Goal: Find contact information: Find contact information

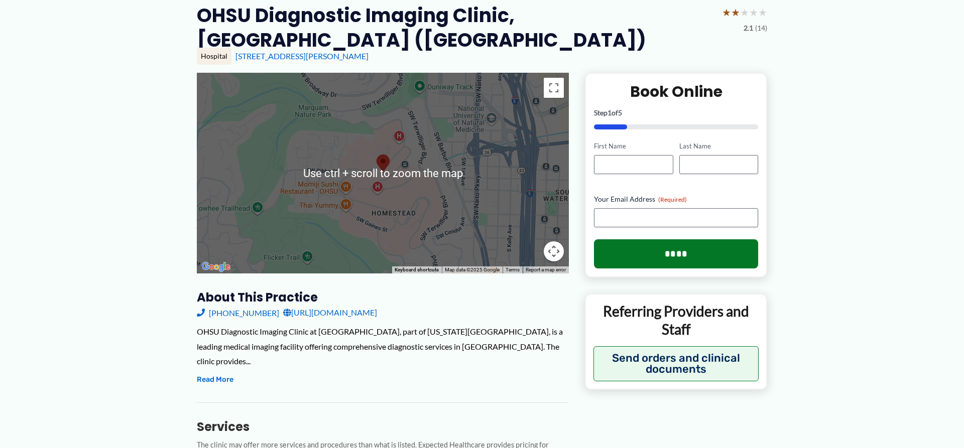
scroll to position [102, 0]
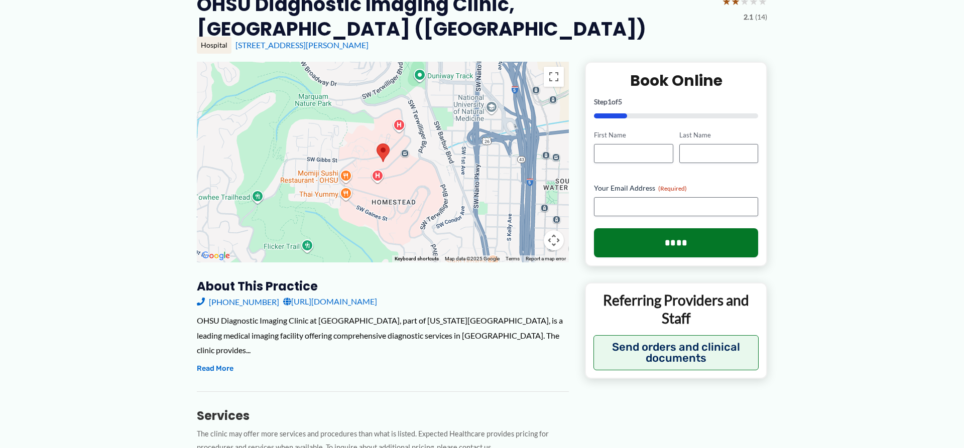
click at [403, 191] on div at bounding box center [383, 162] width 372 height 201
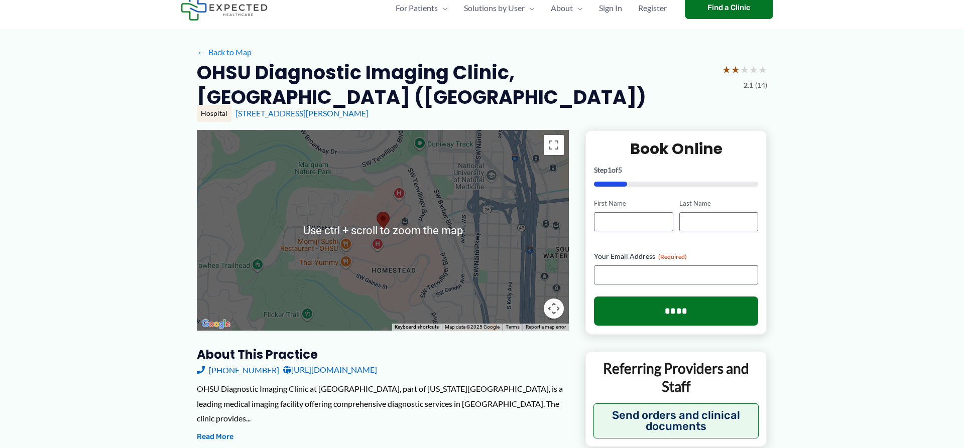
scroll to position [51, 0]
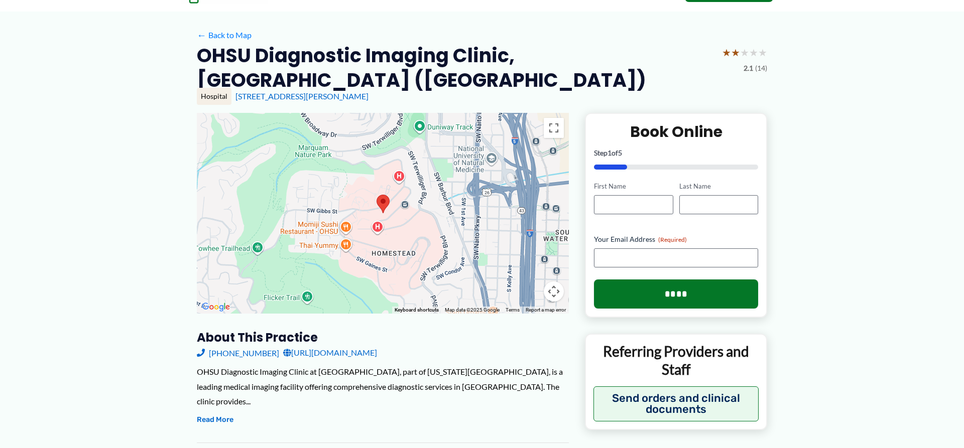
click at [389, 213] on div at bounding box center [383, 213] width 372 height 201
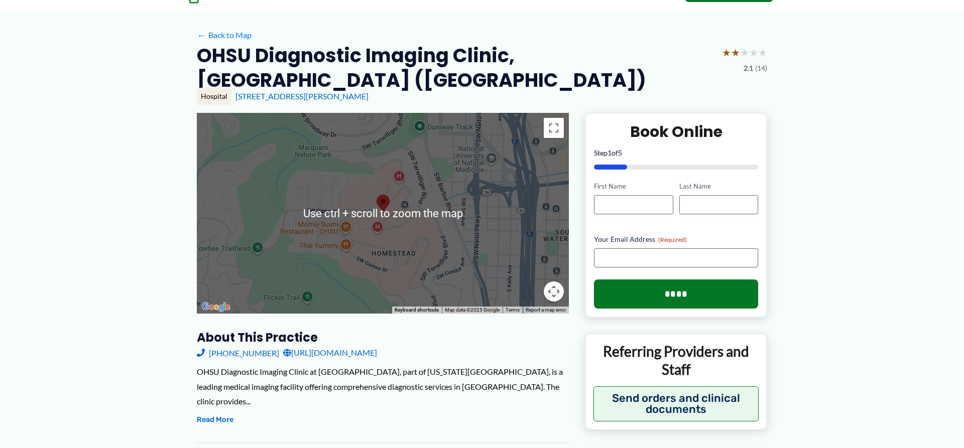
scroll to position [102, 0]
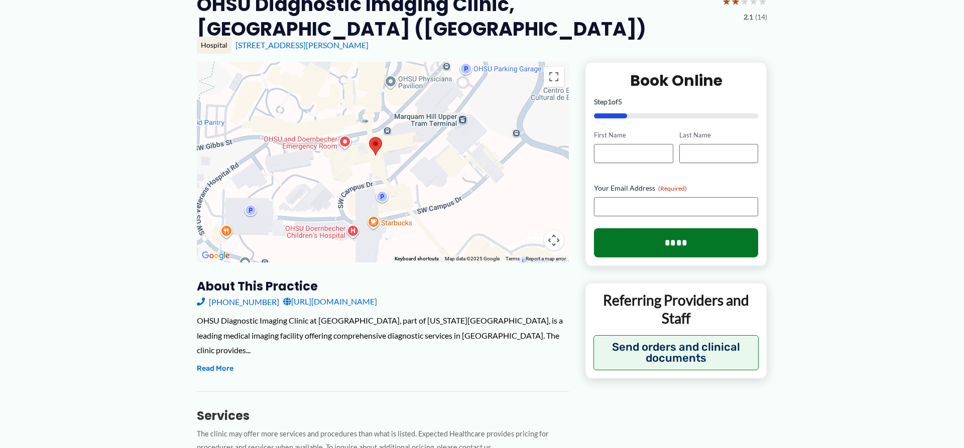
drag, startPoint x: 401, startPoint y: 139, endPoint x: 417, endPoint y: 189, distance: 52.7
click at [417, 189] on div at bounding box center [383, 162] width 372 height 201
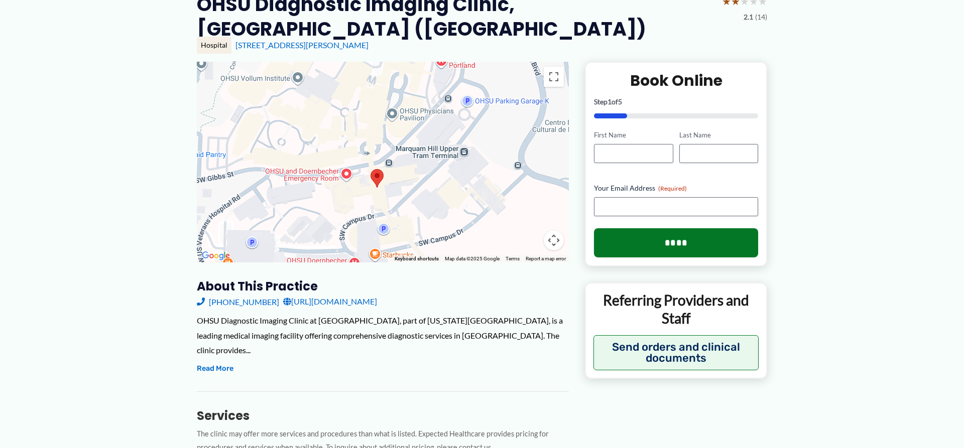
drag, startPoint x: 427, startPoint y: 157, endPoint x: 428, endPoint y: 191, distance: 34.2
click at [428, 191] on div at bounding box center [383, 162] width 372 height 201
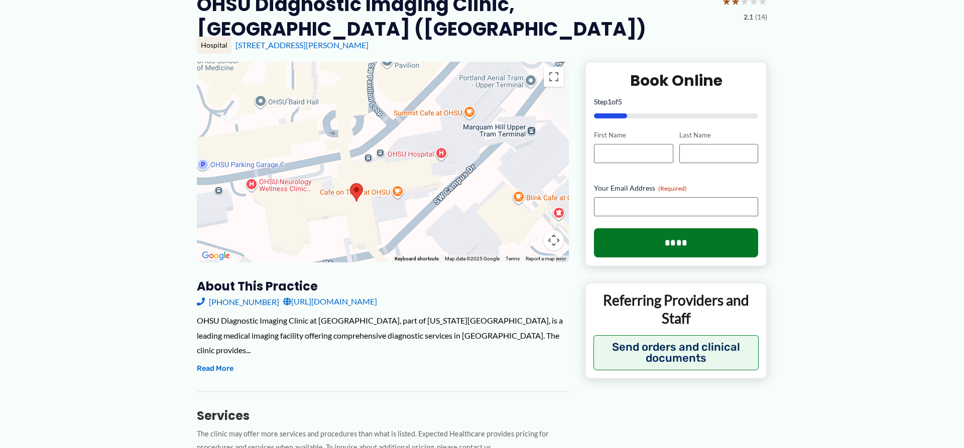
drag, startPoint x: 407, startPoint y: 151, endPoint x: 405, endPoint y: 181, distance: 30.2
click at [405, 181] on div at bounding box center [383, 162] width 372 height 201
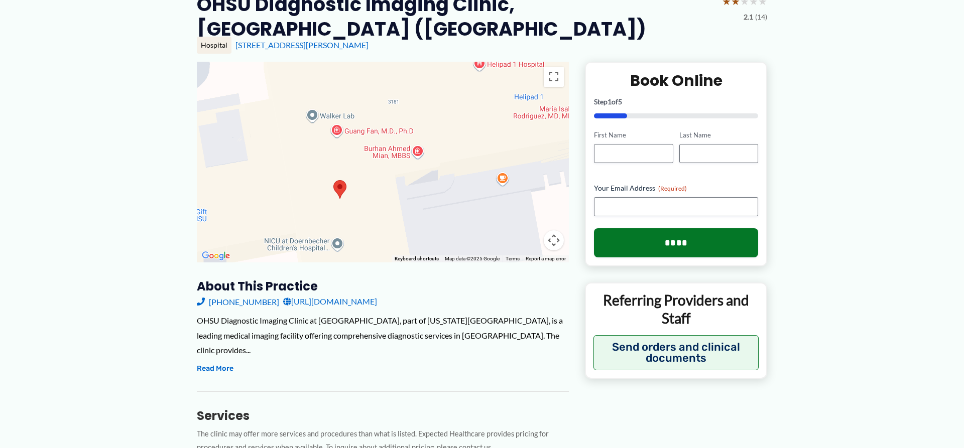
drag, startPoint x: 319, startPoint y: 203, endPoint x: 430, endPoint y: 131, distance: 132.3
click at [430, 131] on div at bounding box center [383, 162] width 372 height 201
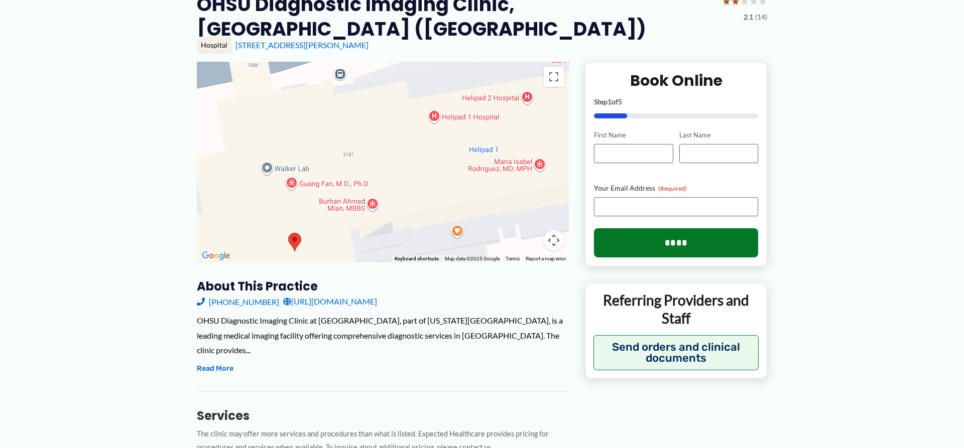
drag, startPoint x: 356, startPoint y: 214, endPoint x: 308, endPoint y: 266, distance: 71.0
click at [308, 263] on div "Use ctrl + scroll to zoom the map" at bounding box center [383, 162] width 372 height 201
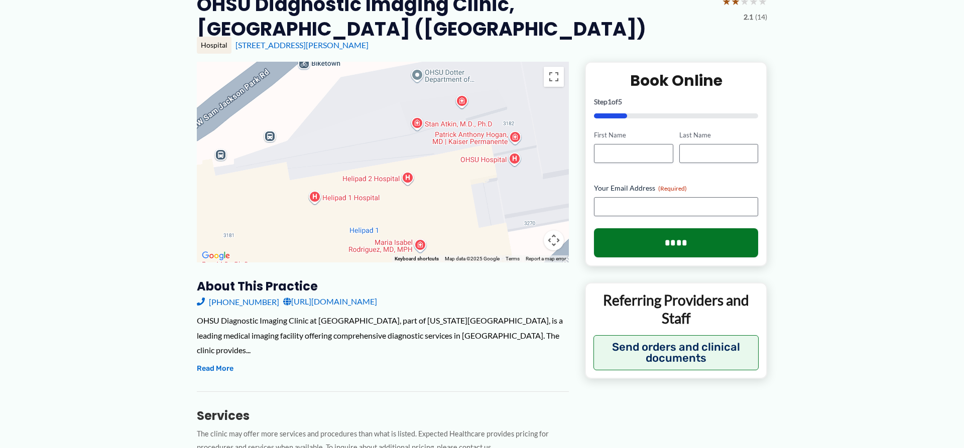
drag, startPoint x: 404, startPoint y: 162, endPoint x: 288, endPoint y: 243, distance: 142.1
click at [288, 243] on div at bounding box center [383, 162] width 372 height 201
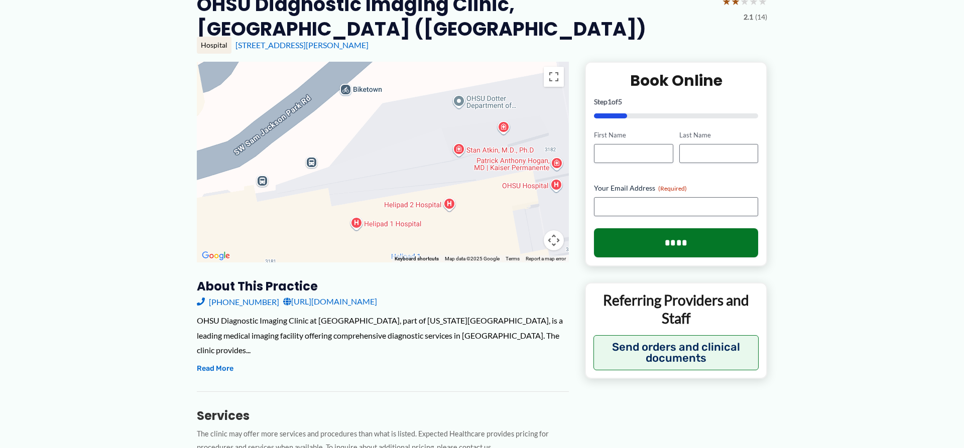
drag, startPoint x: 436, startPoint y: 195, endPoint x: 481, endPoint y: 222, distance: 52.5
click at [481, 222] on div at bounding box center [383, 162] width 372 height 201
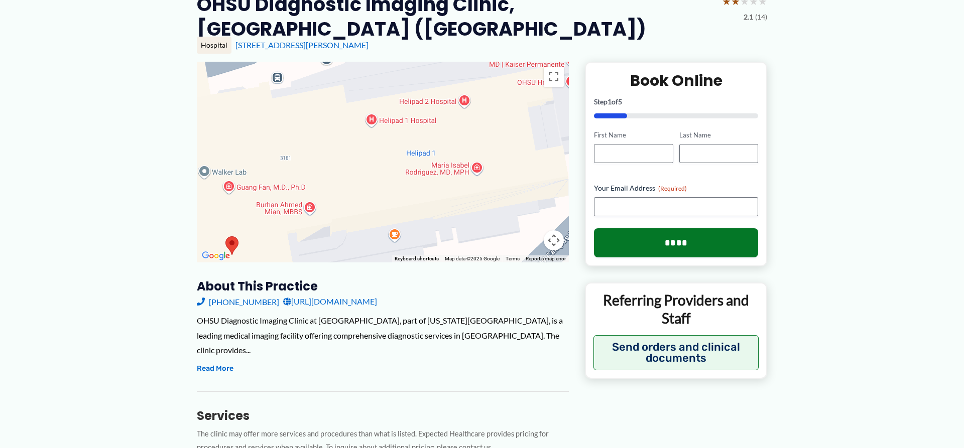
drag, startPoint x: 396, startPoint y: 172, endPoint x: 413, endPoint y: 52, distance: 120.8
click at [413, 62] on div "Use ctrl + scroll to zoom the map" at bounding box center [383, 162] width 372 height 201
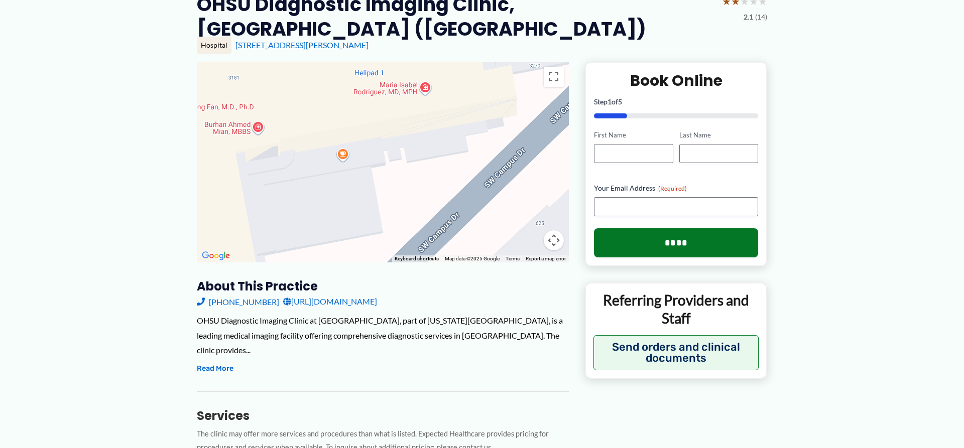
drag, startPoint x: 432, startPoint y: 165, endPoint x: 377, endPoint y: 94, distance: 89.5
click at [377, 94] on div at bounding box center [383, 162] width 372 height 201
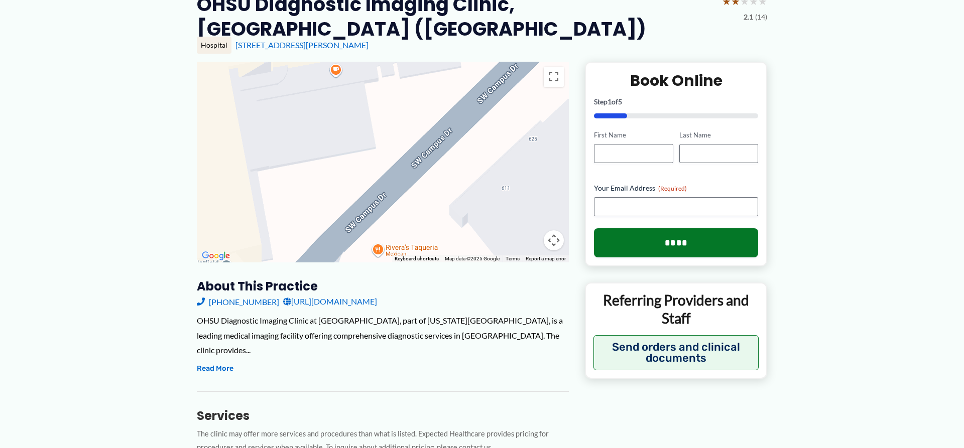
drag, startPoint x: 435, startPoint y: 152, endPoint x: 428, endPoint y: 66, distance: 86.6
click at [428, 66] on div at bounding box center [383, 162] width 372 height 201
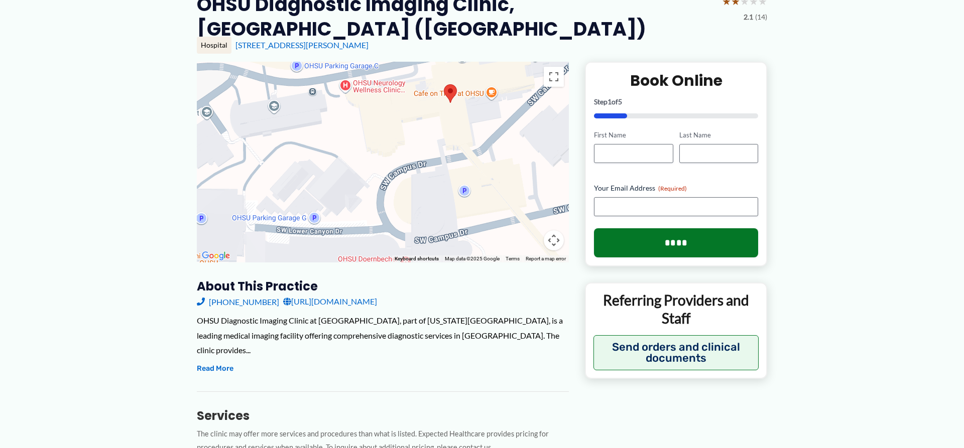
drag, startPoint x: 350, startPoint y: 202, endPoint x: 447, endPoint y: 193, distance: 97.4
click at [447, 193] on div at bounding box center [383, 162] width 372 height 201
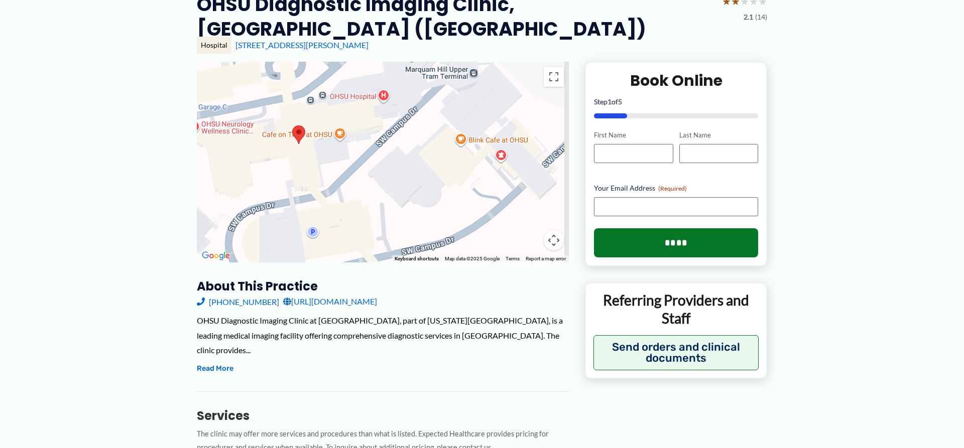
drag, startPoint x: 375, startPoint y: 127, endPoint x: 194, endPoint y: 168, distance: 185.5
click at [197, 168] on div "Use ctrl + scroll to zoom the map" at bounding box center [383, 162] width 372 height 201
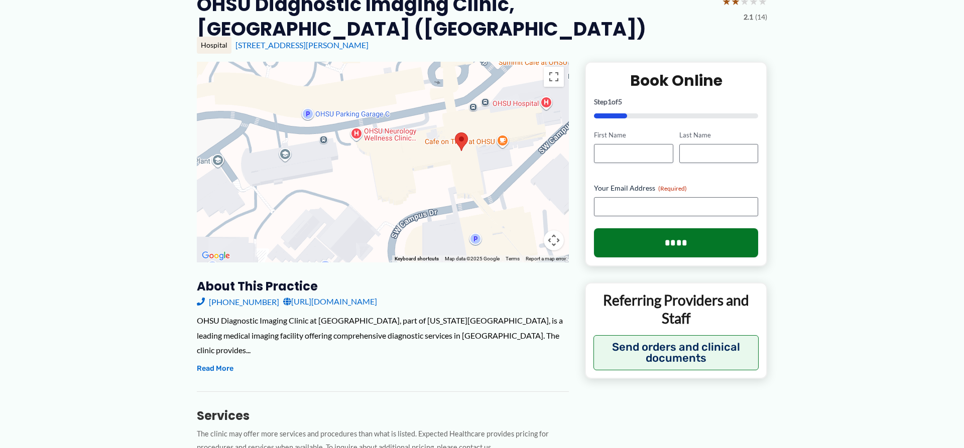
drag, startPoint x: 213, startPoint y: 155, endPoint x: 405, endPoint y: 161, distance: 191.9
click at [405, 161] on div at bounding box center [383, 162] width 372 height 201
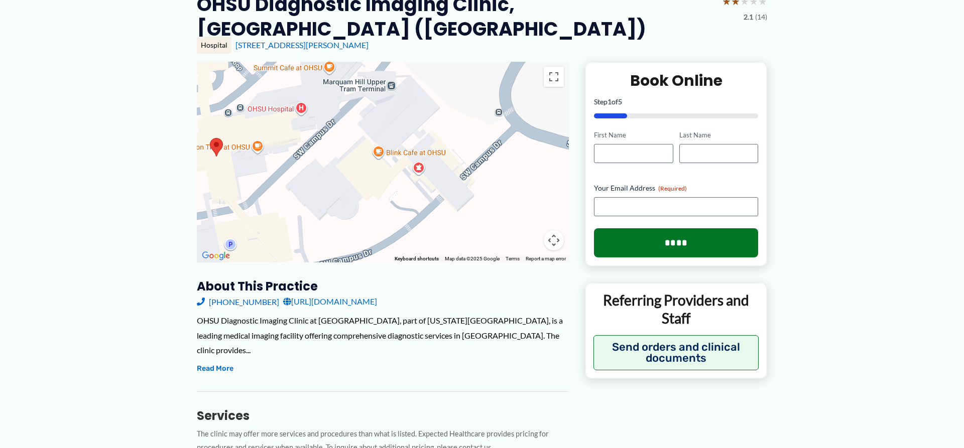
drag, startPoint x: 499, startPoint y: 168, endPoint x: 249, endPoint y: 174, distance: 250.1
click at [249, 174] on div at bounding box center [383, 162] width 372 height 201
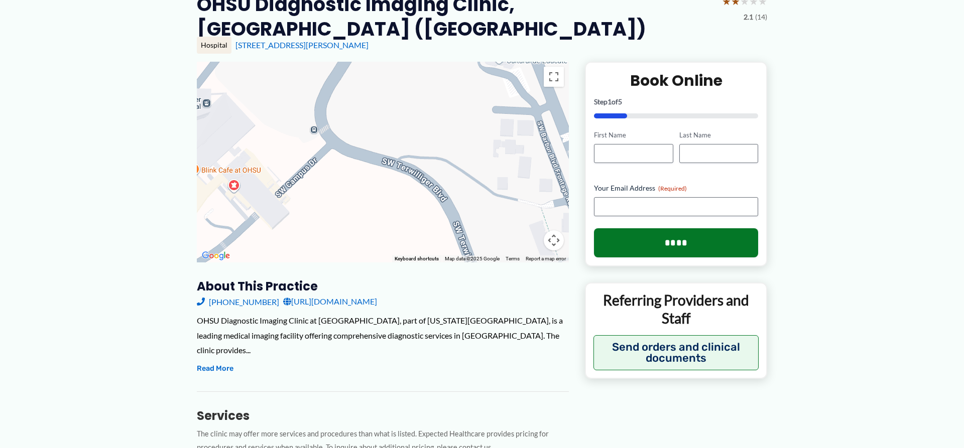
drag, startPoint x: 441, startPoint y: 140, endPoint x: 259, endPoint y: 156, distance: 183.5
click at [259, 156] on div at bounding box center [383, 162] width 372 height 201
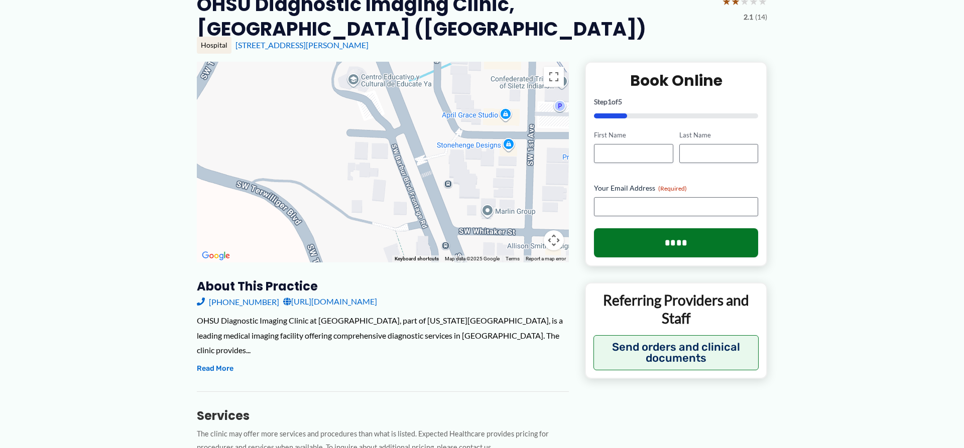
drag, startPoint x: 392, startPoint y: 124, endPoint x: 243, endPoint y: 146, distance: 150.3
click at [243, 146] on div at bounding box center [383, 162] width 372 height 201
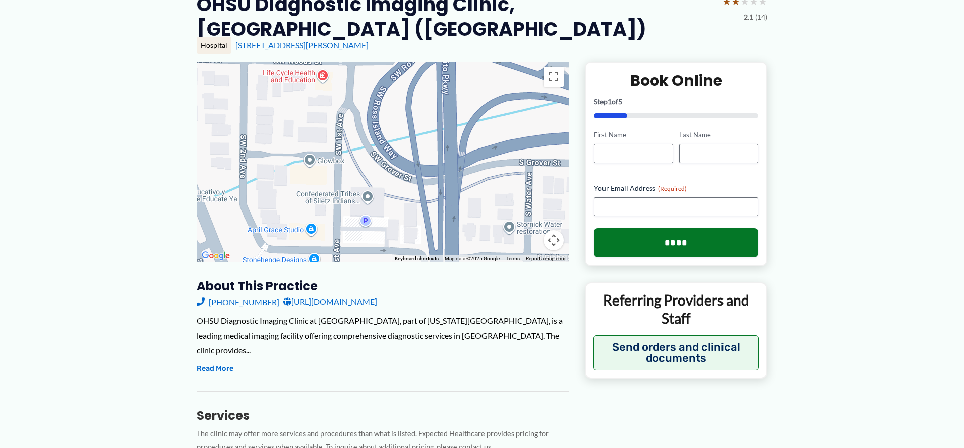
drag, startPoint x: 387, startPoint y: 125, endPoint x: 192, endPoint y: 239, distance: 226.6
click at [197, 239] on div "Use ctrl + scroll to zoom the map" at bounding box center [383, 162] width 372 height 201
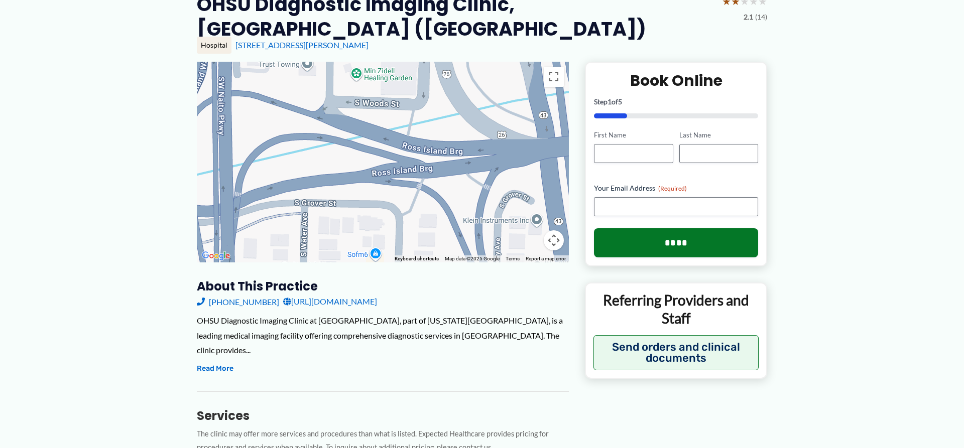
drag, startPoint x: 401, startPoint y: 144, endPoint x: 139, endPoint y: 177, distance: 263.7
click at [197, 177] on div "Use ctrl + scroll to zoom the map" at bounding box center [383, 162] width 372 height 201
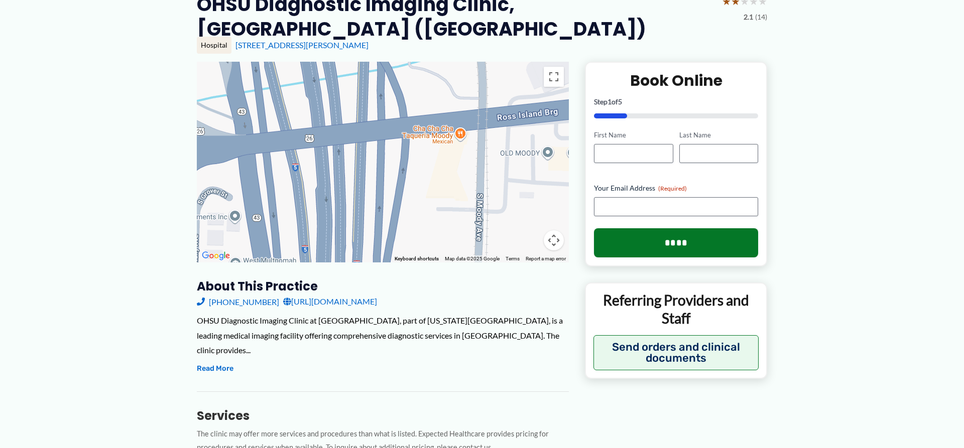
drag, startPoint x: 416, startPoint y: 162, endPoint x: 146, endPoint y: 166, distance: 270.1
click at [197, 166] on div "Use ctrl + scroll to zoom the map" at bounding box center [383, 162] width 372 height 201
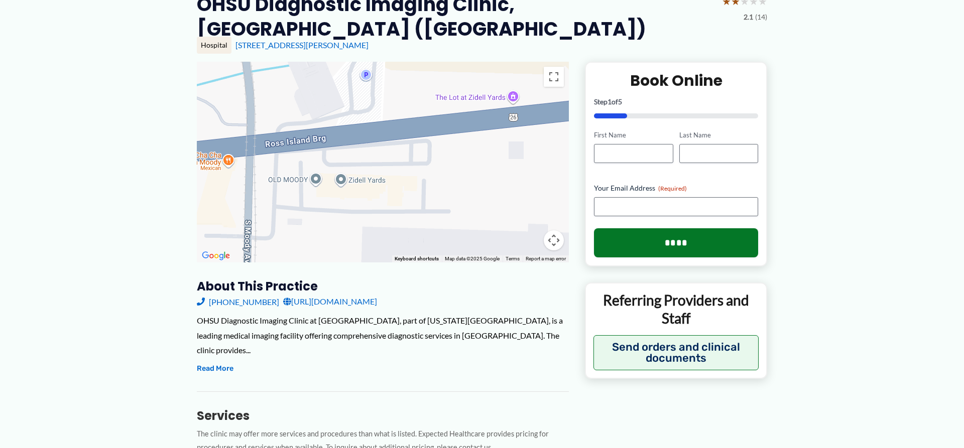
drag, startPoint x: 395, startPoint y: 158, endPoint x: 144, endPoint y: 184, distance: 251.9
click at [197, 184] on div "Use ctrl + scroll to zoom the map" at bounding box center [383, 162] width 372 height 201
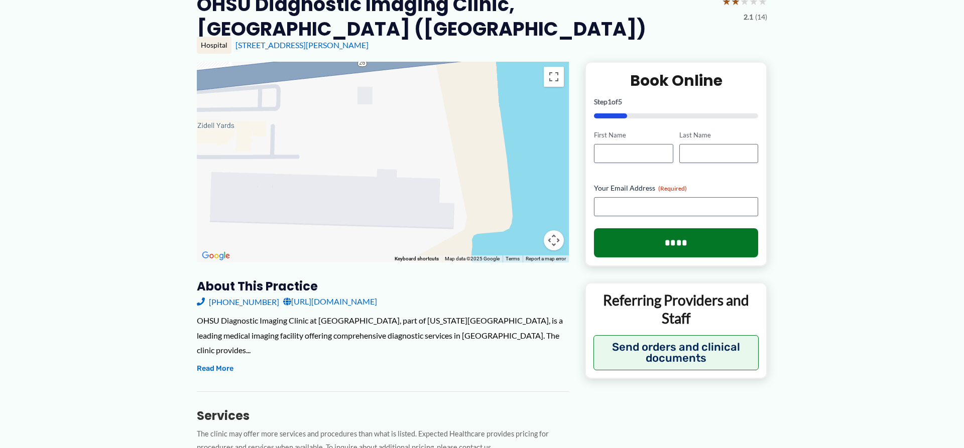
drag, startPoint x: 431, startPoint y: 174, endPoint x: 292, endPoint y: 119, distance: 149.9
click at [292, 119] on div at bounding box center [383, 162] width 372 height 201
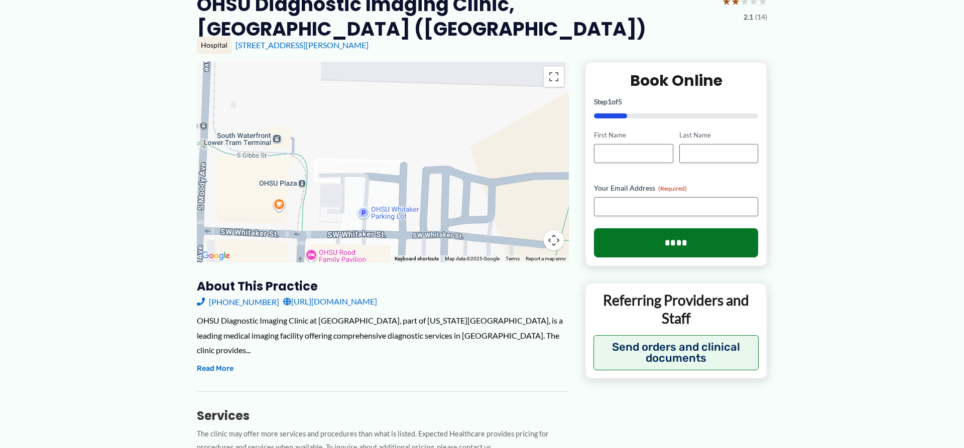
drag, startPoint x: 267, startPoint y: 212, endPoint x: 384, endPoint y: 58, distance: 193.1
click at [384, 62] on div "Use ctrl + scroll to zoom the map" at bounding box center [383, 162] width 372 height 201
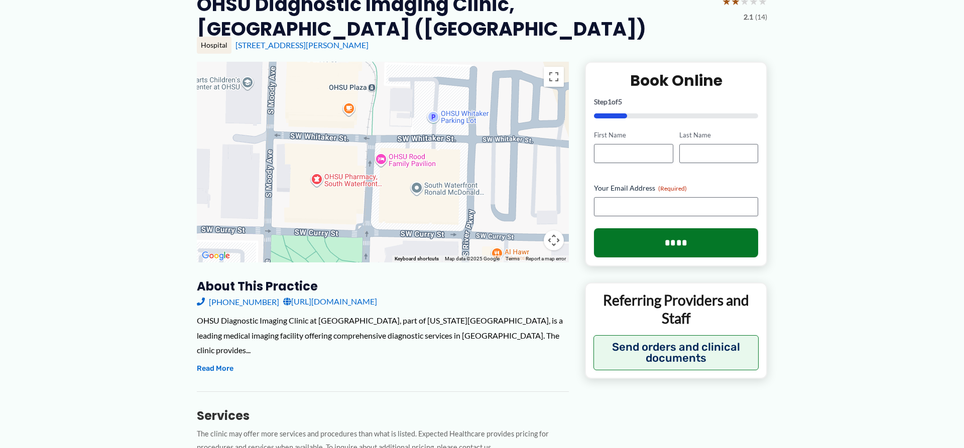
drag, startPoint x: 340, startPoint y: 153, endPoint x: 413, endPoint y: 52, distance: 124.5
click at [413, 62] on div "Use ctrl + scroll to zoom the map" at bounding box center [383, 162] width 372 height 201
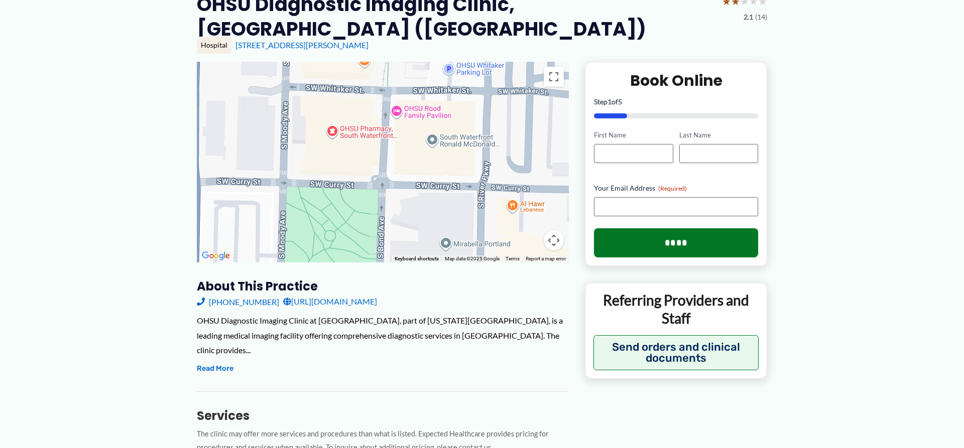
drag, startPoint x: 396, startPoint y: 199, endPoint x: 412, endPoint y: 149, distance: 52.2
click at [412, 149] on div at bounding box center [383, 162] width 372 height 201
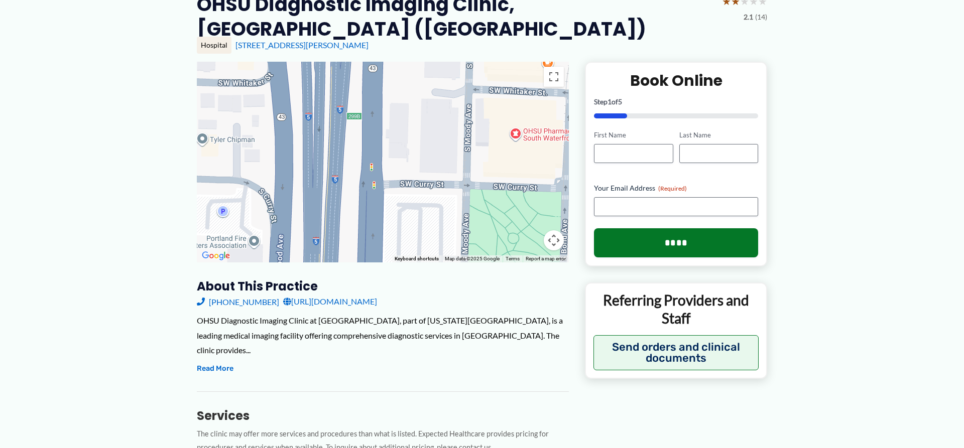
drag, startPoint x: 332, startPoint y: 161, endPoint x: 520, endPoint y: 163, distance: 187.3
click at [520, 163] on div at bounding box center [383, 162] width 372 height 201
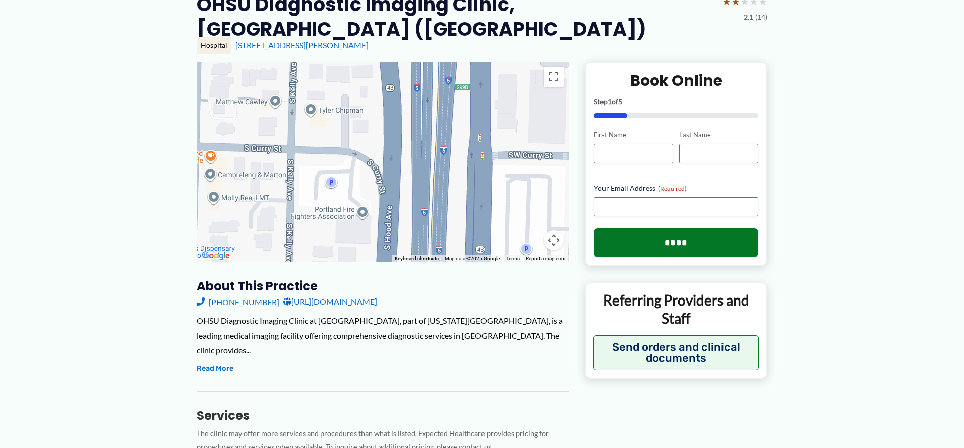
drag, startPoint x: 411, startPoint y: 143, endPoint x: 459, endPoint y: 114, distance: 55.4
click at [520, 113] on div at bounding box center [383, 162] width 372 height 201
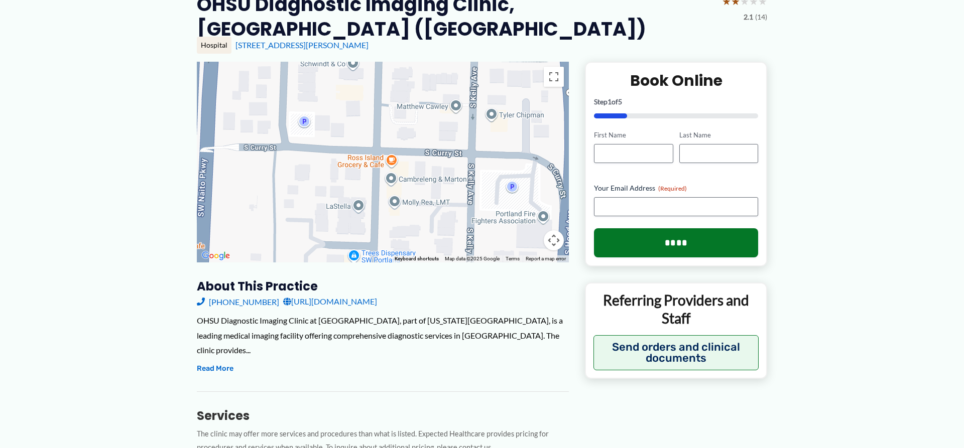
drag, startPoint x: 311, startPoint y: 116, endPoint x: 495, endPoint y: 120, distance: 183.3
click at [495, 120] on div at bounding box center [383, 162] width 372 height 201
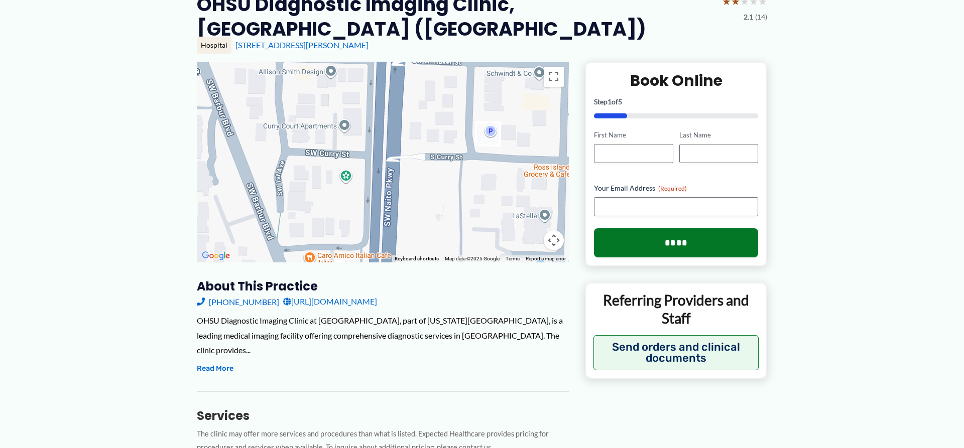
drag, startPoint x: 343, startPoint y: 112, endPoint x: 474, endPoint y: 123, distance: 131.0
click at [519, 122] on div at bounding box center [383, 162] width 372 height 201
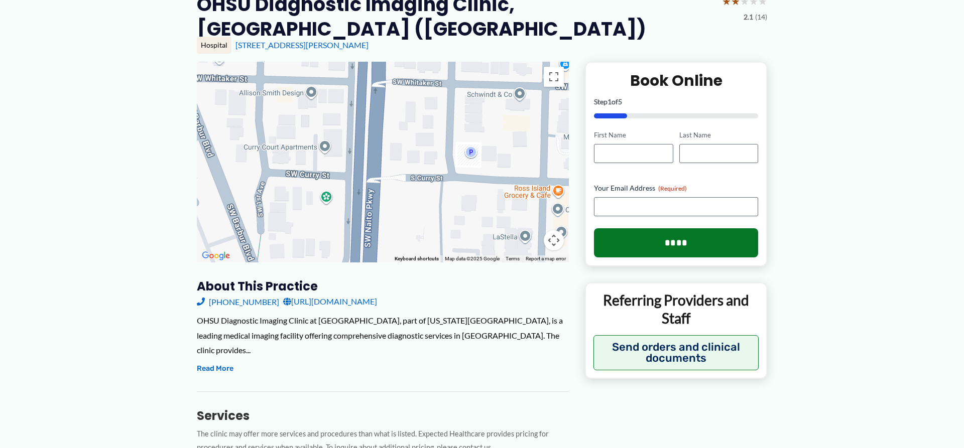
drag, startPoint x: 427, startPoint y: 114, endPoint x: 453, endPoint y: 121, distance: 27.5
click at [475, 125] on div at bounding box center [383, 162] width 372 height 201
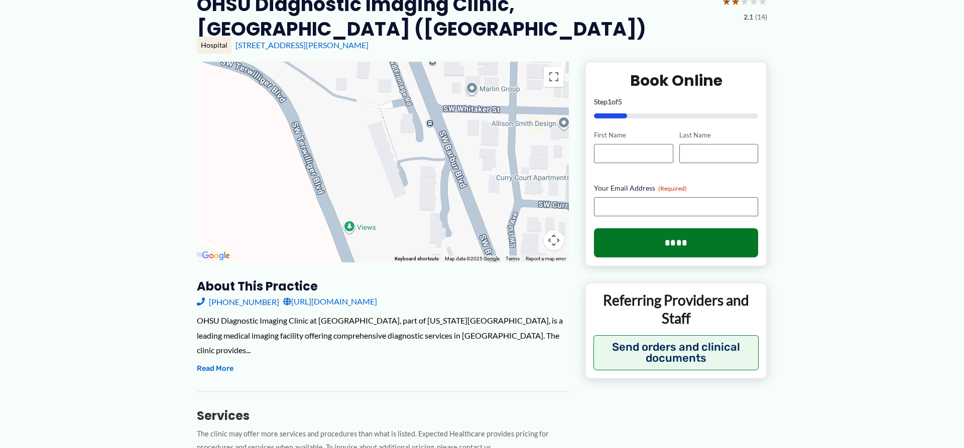
drag, startPoint x: 307, startPoint y: 107, endPoint x: 516, endPoint y: 131, distance: 210.1
click at [555, 137] on div at bounding box center [383, 162] width 372 height 201
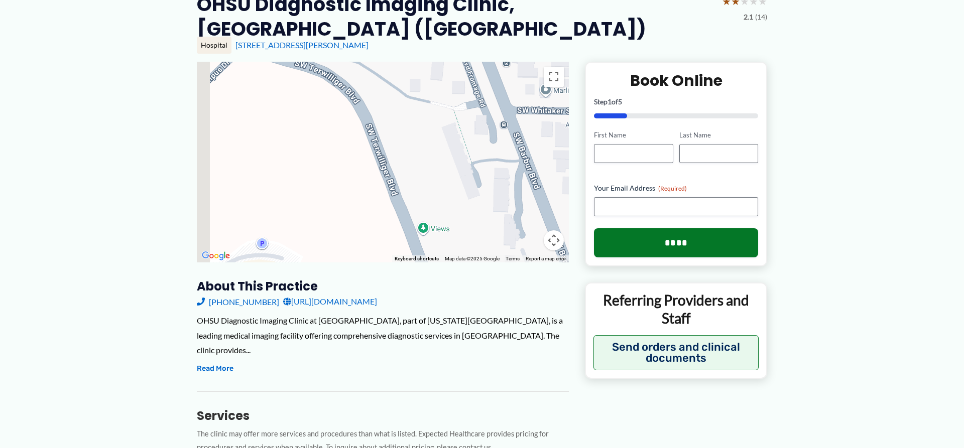
drag, startPoint x: 392, startPoint y: 126, endPoint x: 512, endPoint y: 137, distance: 120.4
click at [512, 137] on div at bounding box center [383, 162] width 372 height 201
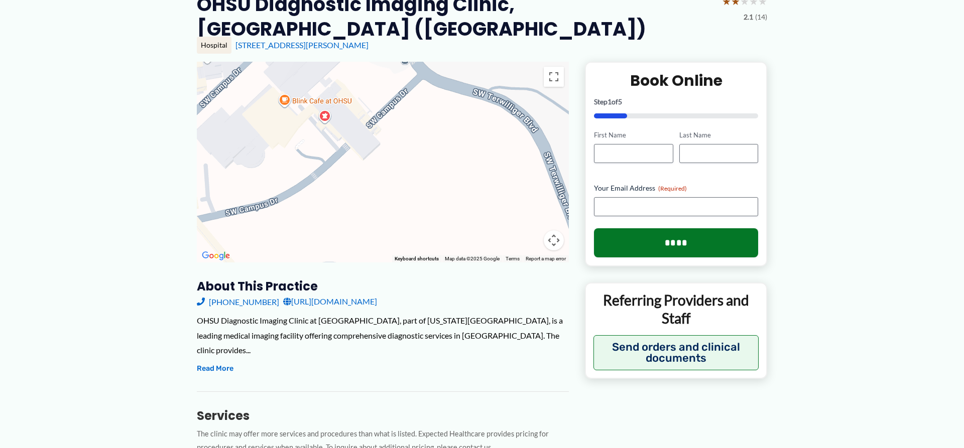
drag, startPoint x: 345, startPoint y: 104, endPoint x: 478, endPoint y: 125, distance: 134.5
click at [478, 125] on div at bounding box center [383, 162] width 372 height 201
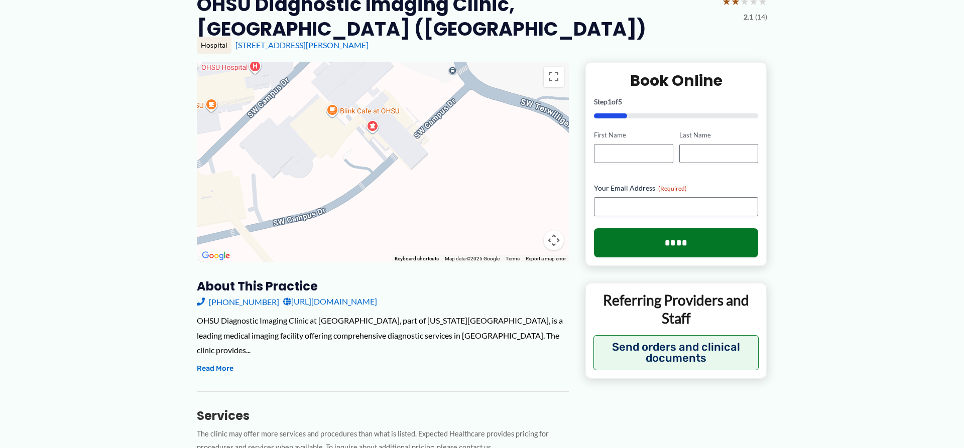
drag, startPoint x: 419, startPoint y: 133, endPoint x: 473, endPoint y: 143, distance: 55.7
click at [473, 143] on div at bounding box center [383, 162] width 372 height 201
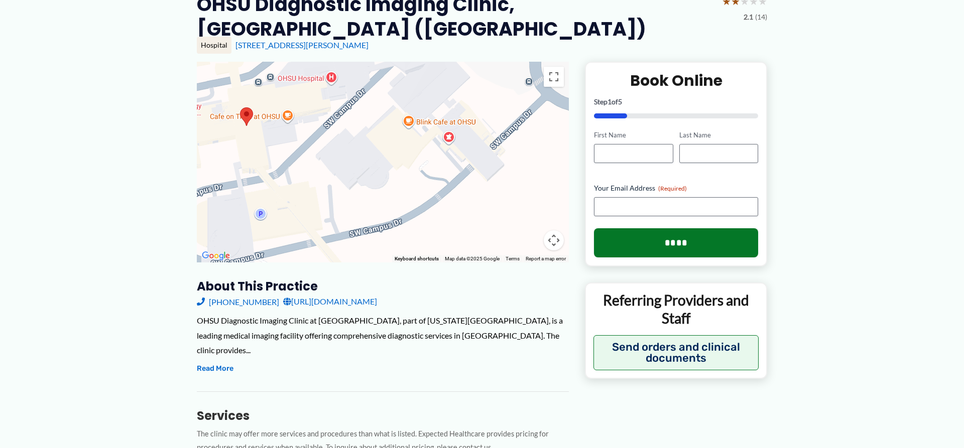
drag, startPoint x: 363, startPoint y: 180, endPoint x: 441, endPoint y: 191, distance: 78.1
click at [441, 191] on div at bounding box center [383, 162] width 372 height 201
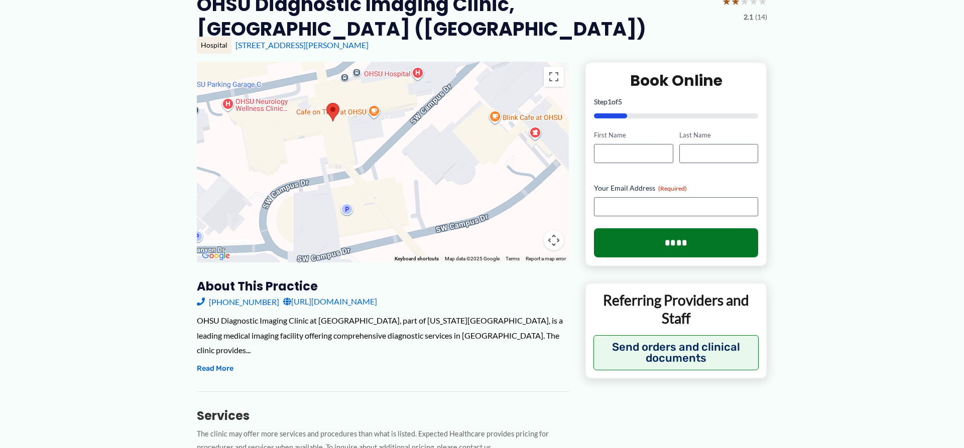
drag, startPoint x: 424, startPoint y: 222, endPoint x: 511, endPoint y: 217, distance: 87.0
click at [511, 217] on div at bounding box center [383, 162] width 372 height 201
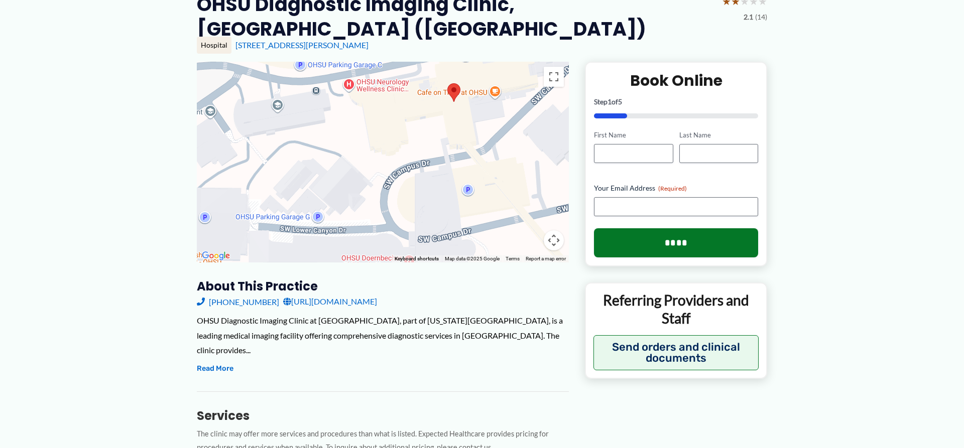
drag, startPoint x: 357, startPoint y: 191, endPoint x: 480, endPoint y: 172, distance: 124.1
click at [480, 172] on div at bounding box center [383, 162] width 372 height 201
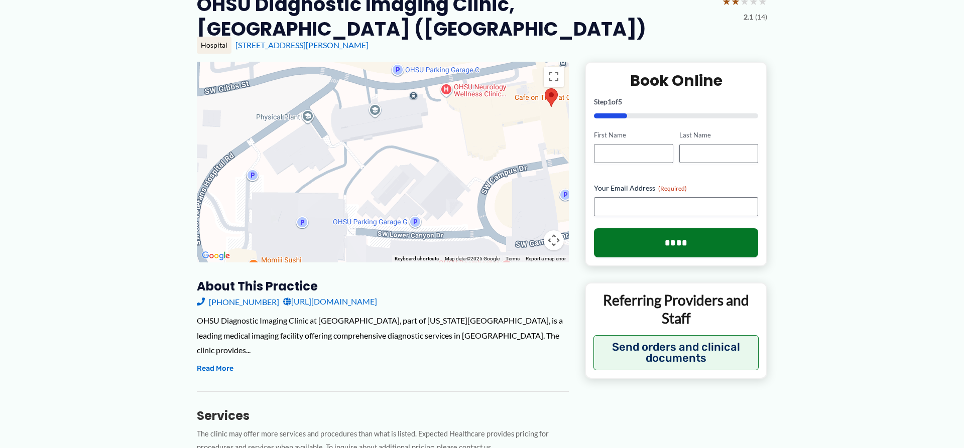
drag, startPoint x: 346, startPoint y: 129, endPoint x: 453, endPoint y: 136, distance: 106.6
click at [453, 136] on div at bounding box center [383, 162] width 372 height 201
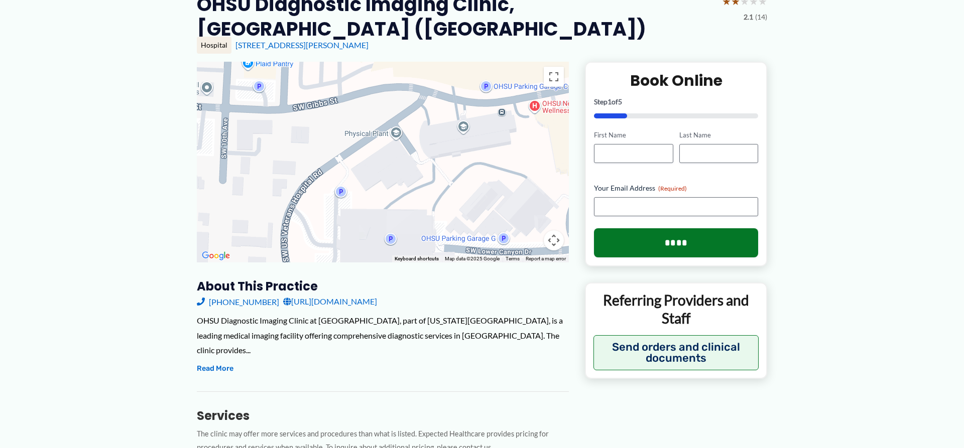
drag, startPoint x: 267, startPoint y: 175, endPoint x: 355, endPoint y: 192, distance: 90.1
click at [355, 192] on div at bounding box center [383, 162] width 372 height 201
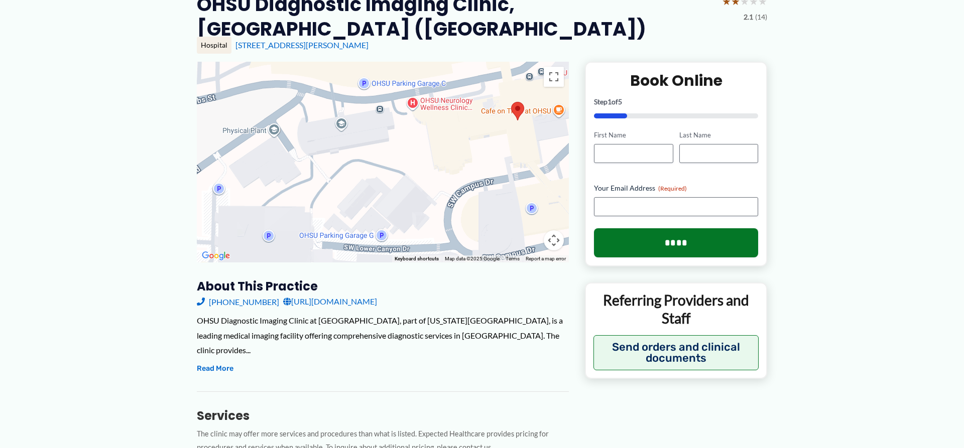
drag, startPoint x: 352, startPoint y: 125, endPoint x: 228, endPoint y: 122, distance: 124.0
click at [228, 122] on div at bounding box center [383, 162] width 372 height 201
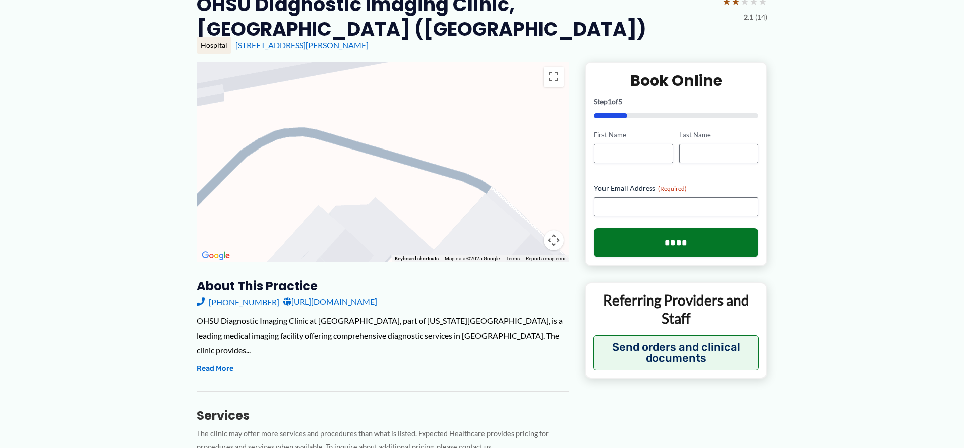
drag, startPoint x: 326, startPoint y: 133, endPoint x: 453, endPoint y: 129, distance: 126.6
click at [507, 145] on div at bounding box center [383, 162] width 372 height 201
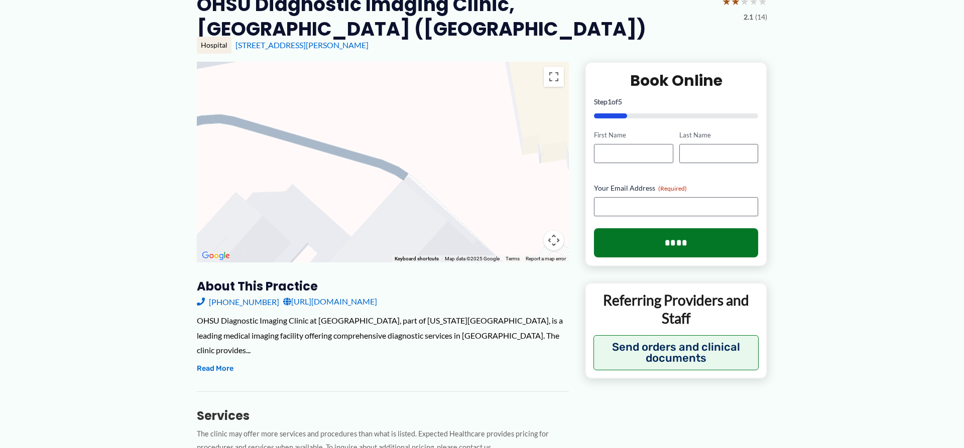
drag, startPoint x: 369, startPoint y: 101, endPoint x: 440, endPoint y: 117, distance: 72.5
click at [440, 117] on div at bounding box center [383, 162] width 372 height 201
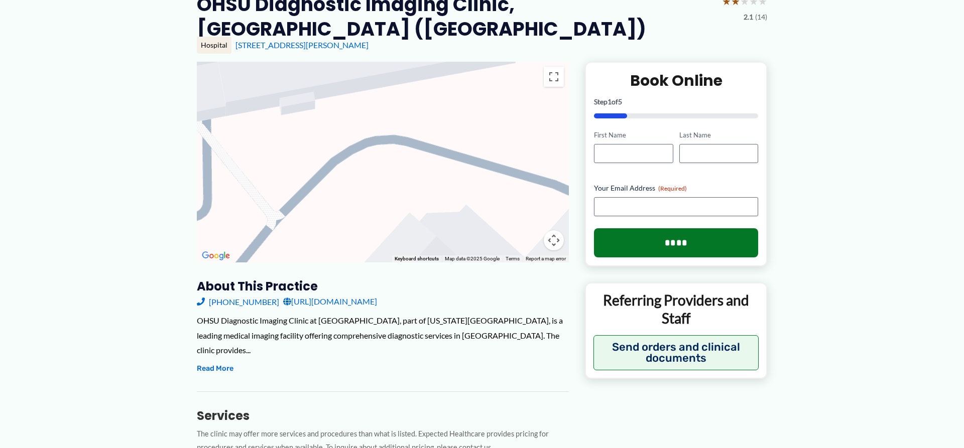
drag, startPoint x: 375, startPoint y: 110, endPoint x: 416, endPoint y: 109, distance: 41.7
click at [486, 116] on div at bounding box center [383, 162] width 372 height 201
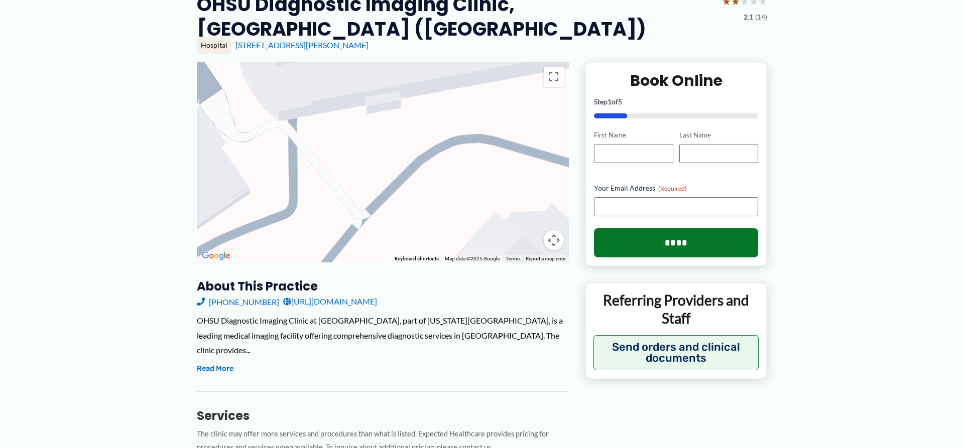
drag, startPoint x: 395, startPoint y: 106, endPoint x: 485, endPoint y: 105, distance: 89.9
click at [485, 105] on div at bounding box center [383, 162] width 372 height 201
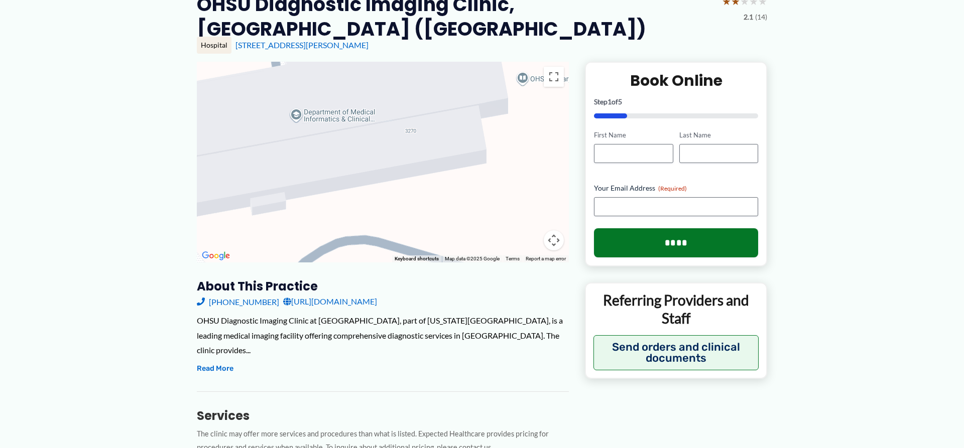
drag, startPoint x: 501, startPoint y: 107, endPoint x: 381, endPoint y: 209, distance: 157.1
click at [381, 209] on div at bounding box center [383, 162] width 372 height 201
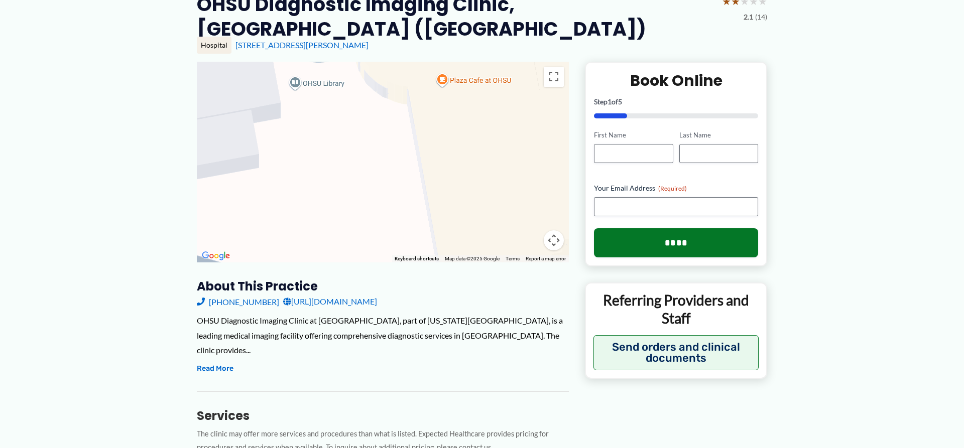
drag
click at [248, 187] on div at bounding box center [383, 162] width 372 height 201
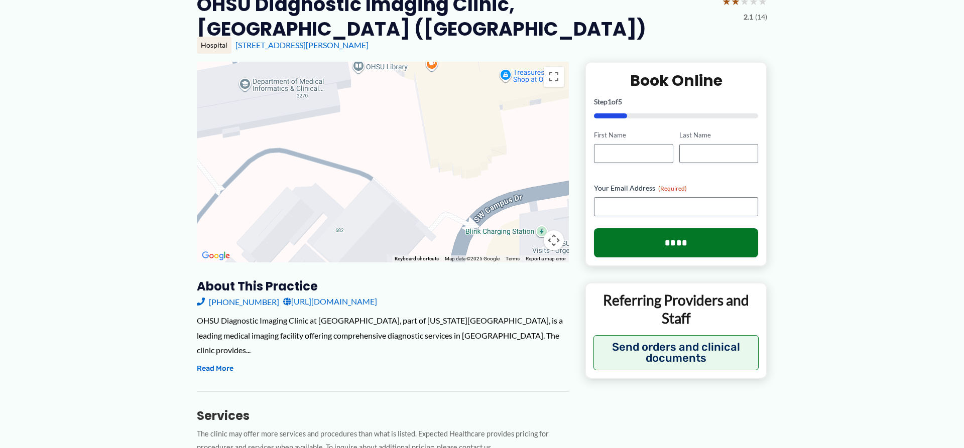
drag, startPoint x: 359, startPoint y: 218, endPoint x: 388, endPoint y: 166, distance: 59.5
click at [388, 166] on div at bounding box center [383, 162] width 372 height 201
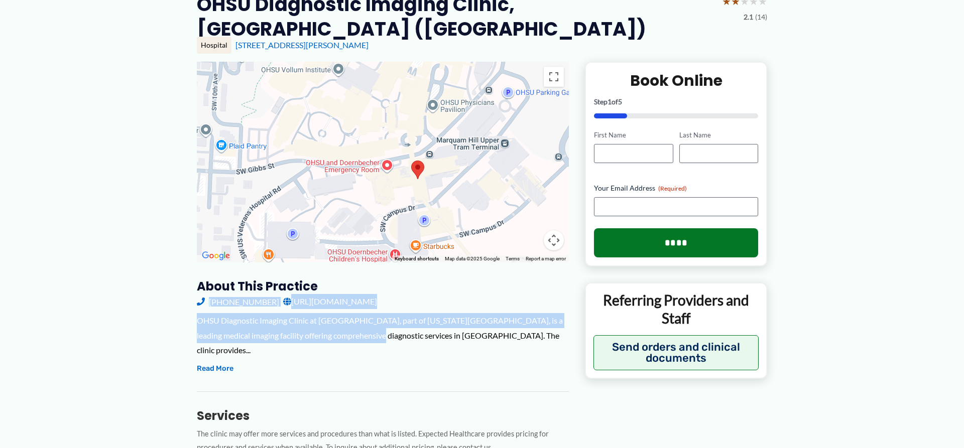
drag, startPoint x: 346, startPoint y: 333, endPoint x: 363, endPoint y: 283, distance: 52.9
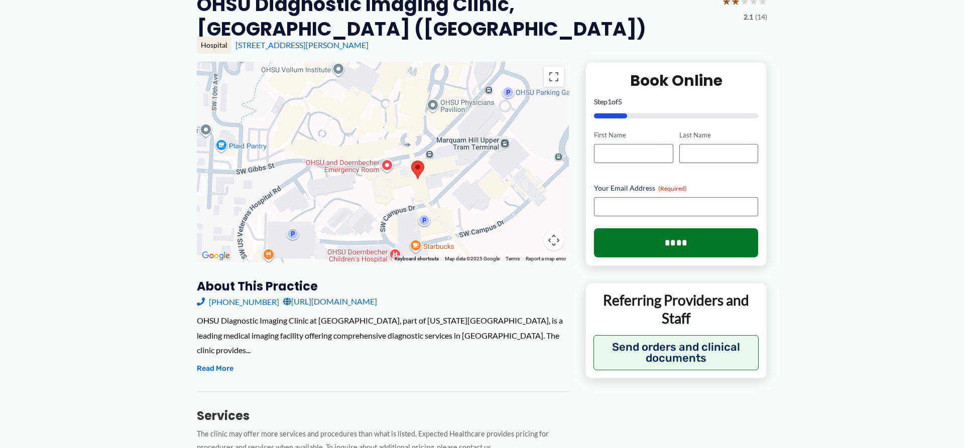
click at [363, 283] on h3 "About this practice" at bounding box center [383, 287] width 372 height 16
click at [357, 296] on link "[URL][DOMAIN_NAME]" at bounding box center [330, 301] width 94 height 15
